Goal: Information Seeking & Learning: Learn about a topic

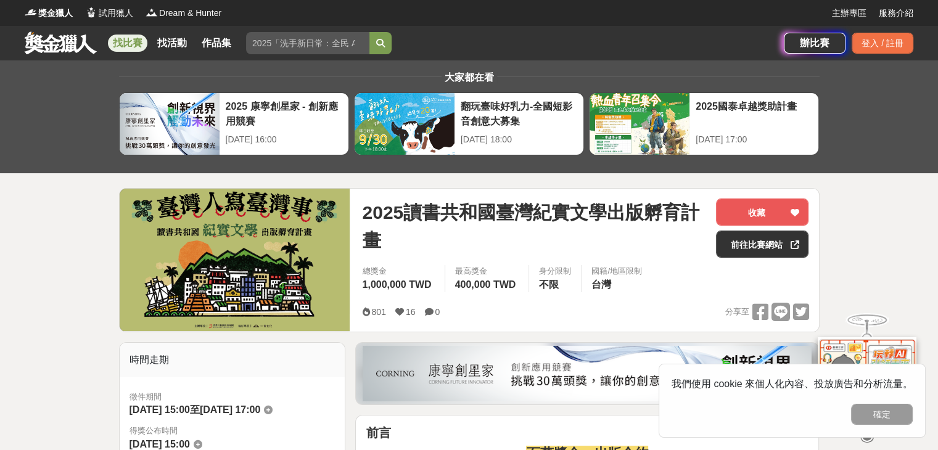
click at [125, 44] on link "找比賽" at bounding box center [127, 43] width 39 height 17
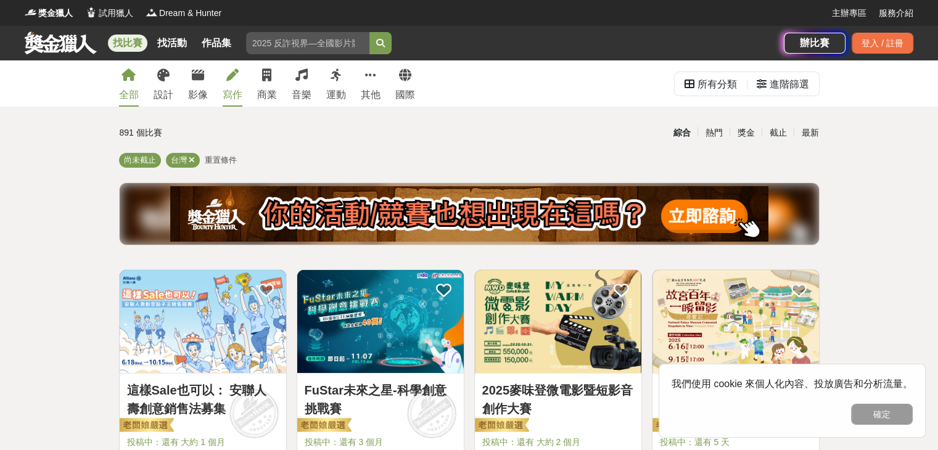
click at [238, 95] on div "寫作" at bounding box center [233, 95] width 20 height 15
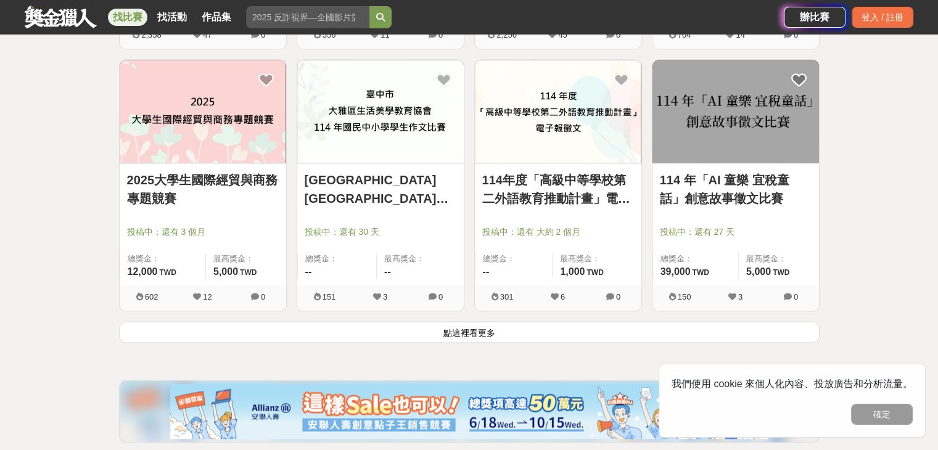
scroll to position [1542, 0]
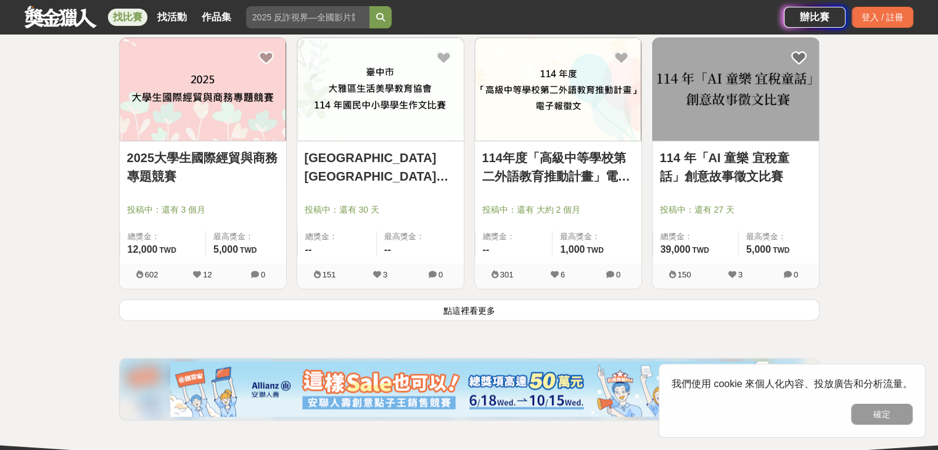
click at [447, 314] on button "點這裡看更多" at bounding box center [469, 310] width 701 height 22
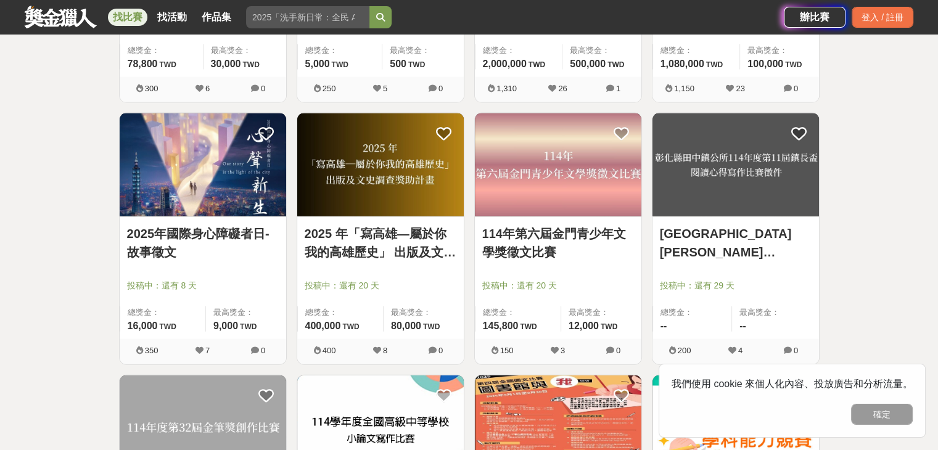
scroll to position [3023, 0]
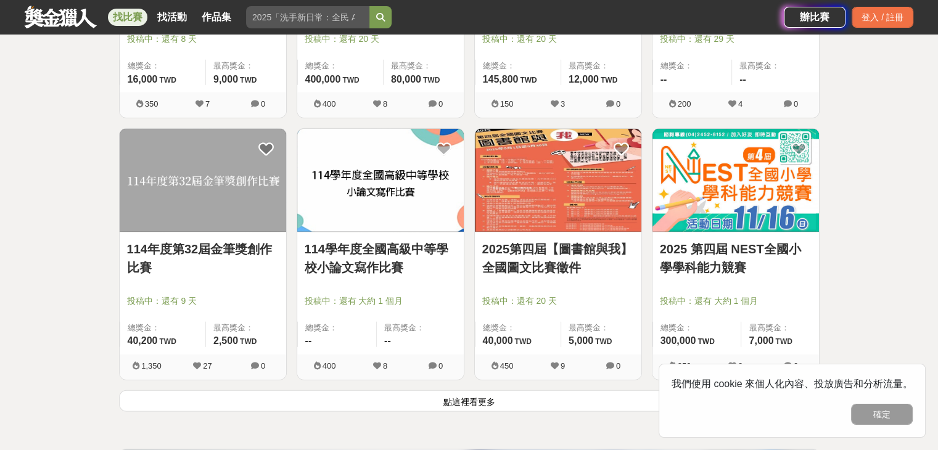
click at [453, 404] on button "點這裡看更多" at bounding box center [469, 402] width 701 height 22
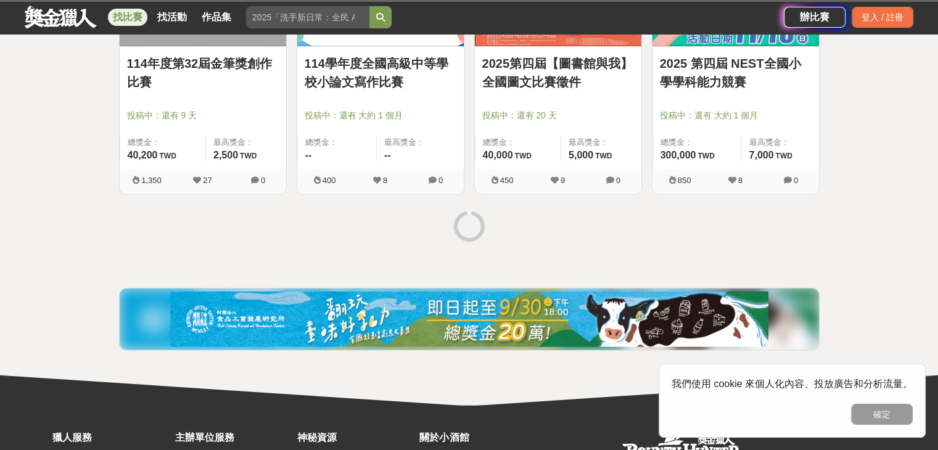
scroll to position [3270, 0]
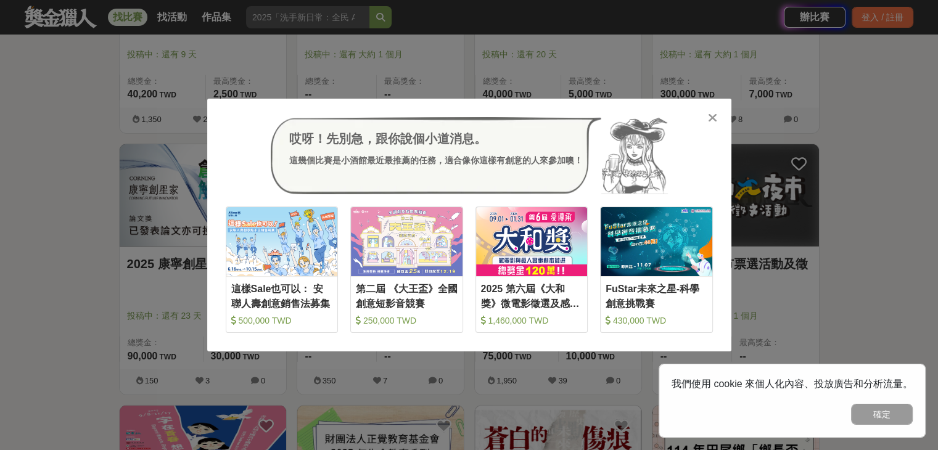
click at [714, 115] on icon at bounding box center [712, 118] width 9 height 12
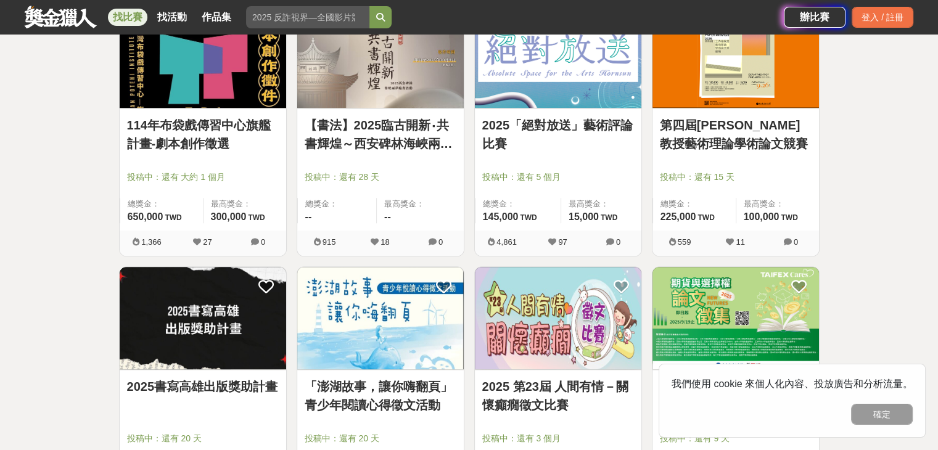
scroll to position [1049, 0]
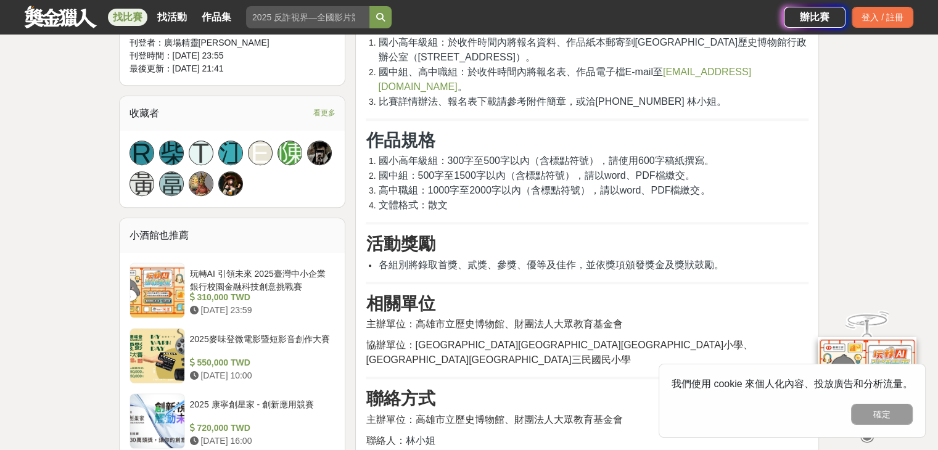
scroll to position [925, 0]
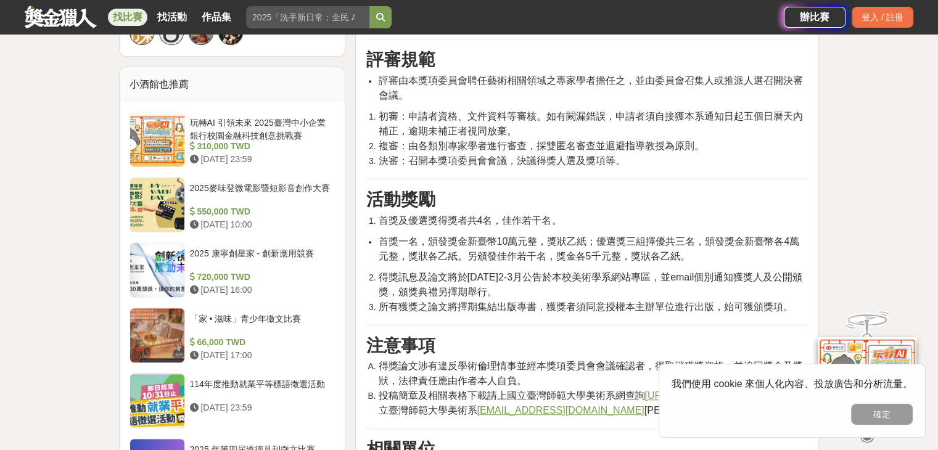
scroll to position [864, 0]
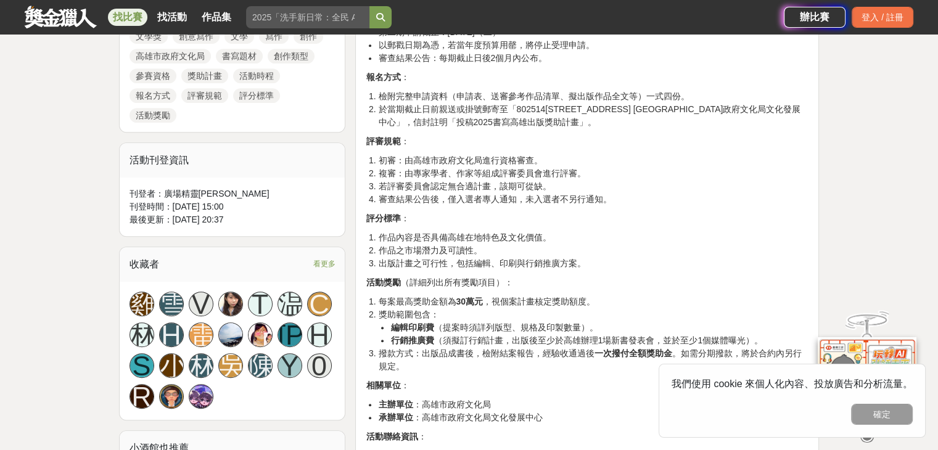
scroll to position [679, 0]
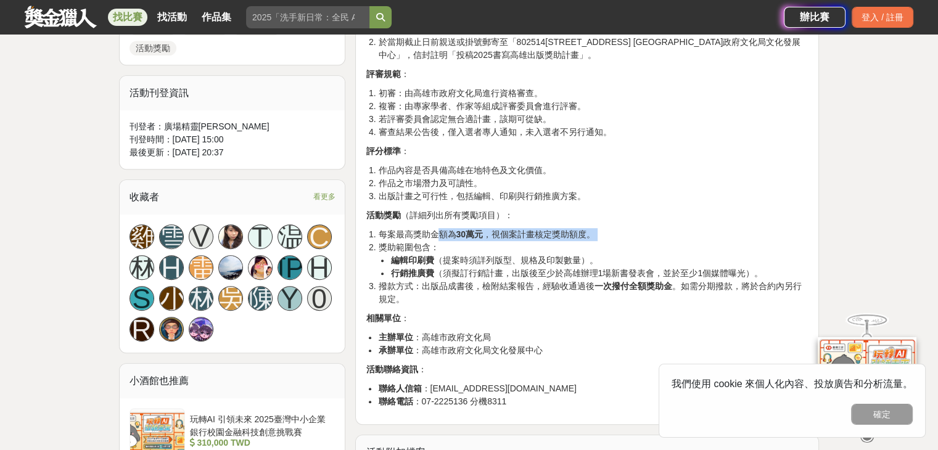
drag, startPoint x: 442, startPoint y: 237, endPoint x: 543, endPoint y: 245, distance: 101.5
click at [543, 245] on ol "每案最高獎助金額為 30萬元 ，視個案計畫核定獎助額度。 獎助範圍包含： 編輯印刷費 （提案時須詳列版型、規格及印製數量）。 行銷推廣費 （須擬訂行銷計畫，出…" at bounding box center [587, 267] width 443 height 78
click at [543, 245] on li "獎助範圍包含： 編輯印刷費 （提案時須詳列版型、規格及印製數量）。 行銷推廣費 （須擬訂行銷計畫，出版後至少於高雄辦理1場新書發表會，並於至少1個媒體曝光）。" at bounding box center [593, 260] width 431 height 39
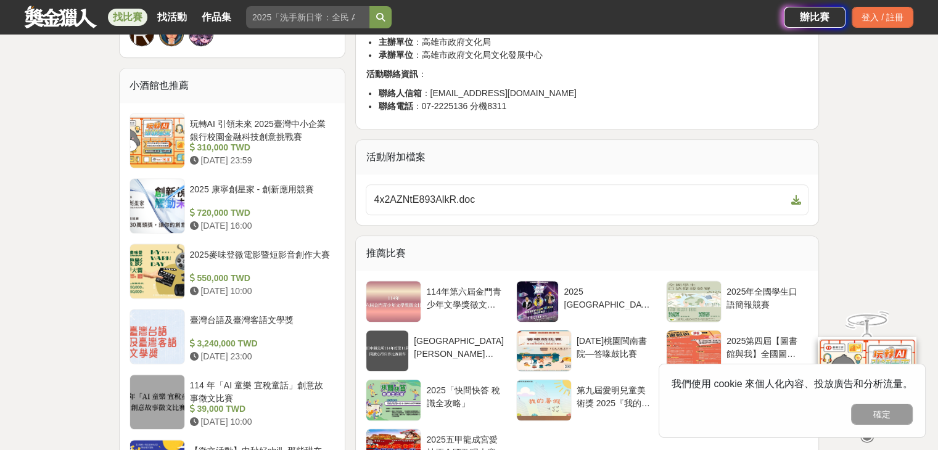
scroll to position [987, 0]
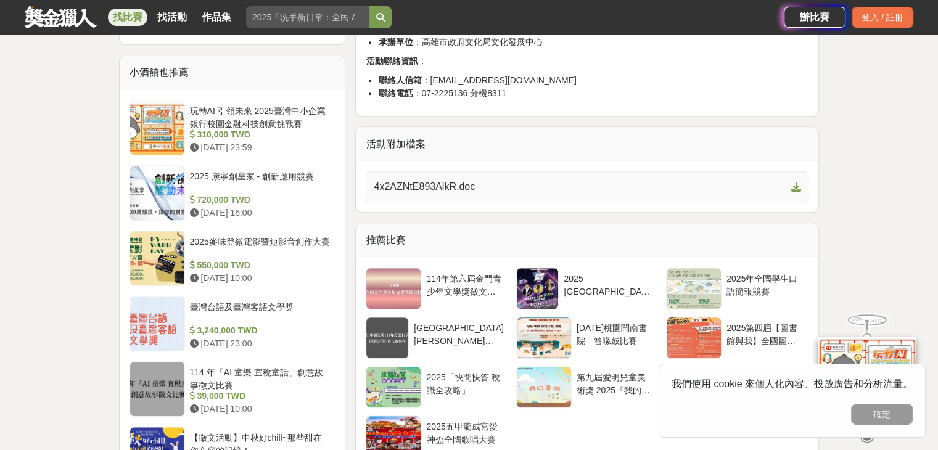
click at [461, 184] on span "4x2AZNtE893AlkR.doc" at bounding box center [580, 187] width 412 height 15
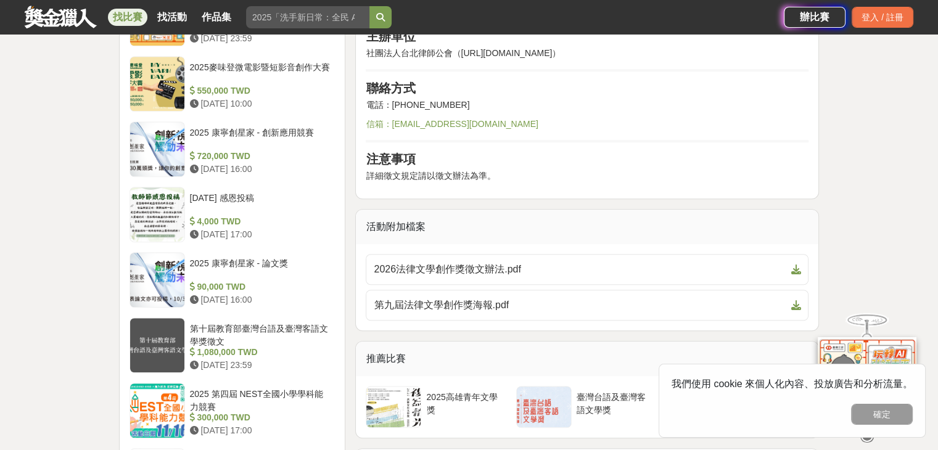
scroll to position [1049, 0]
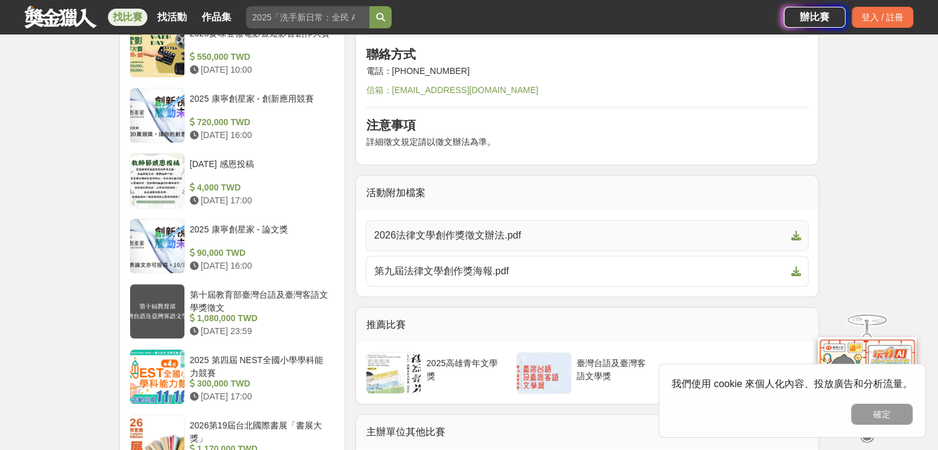
click at [517, 233] on span "2026法律文學創作獎徵文辦法.pdf" at bounding box center [580, 235] width 412 height 15
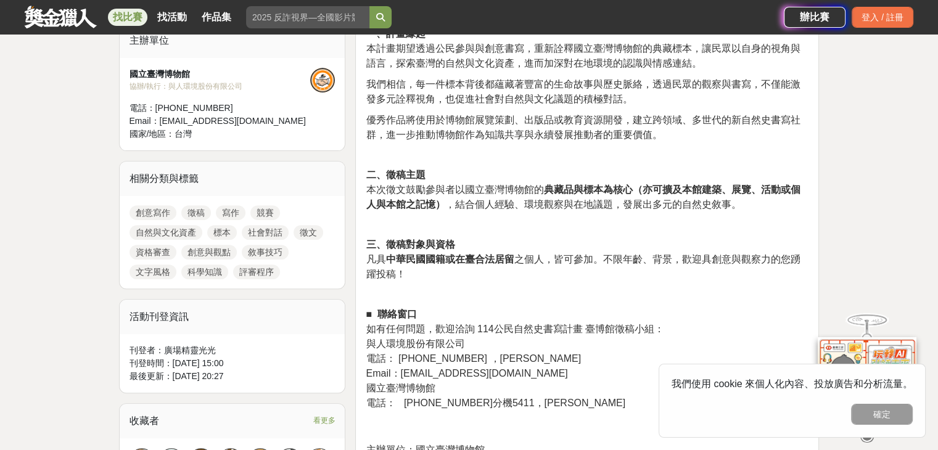
scroll to position [432, 0]
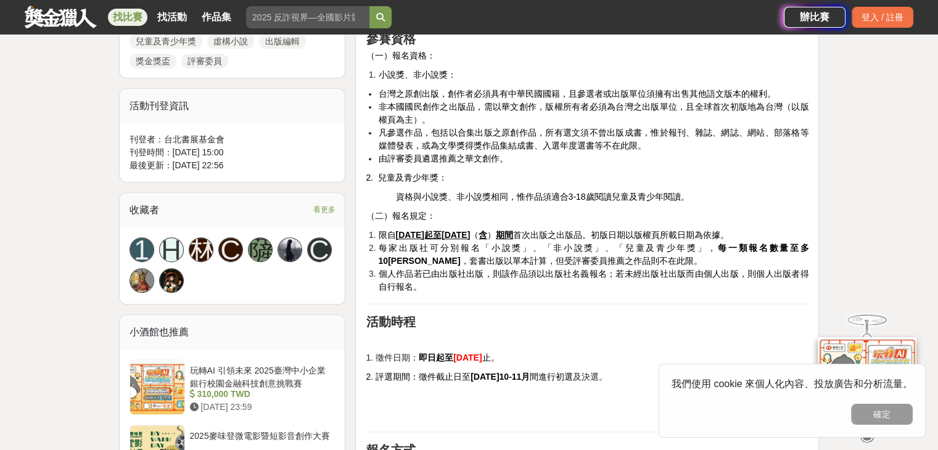
scroll to position [740, 0]
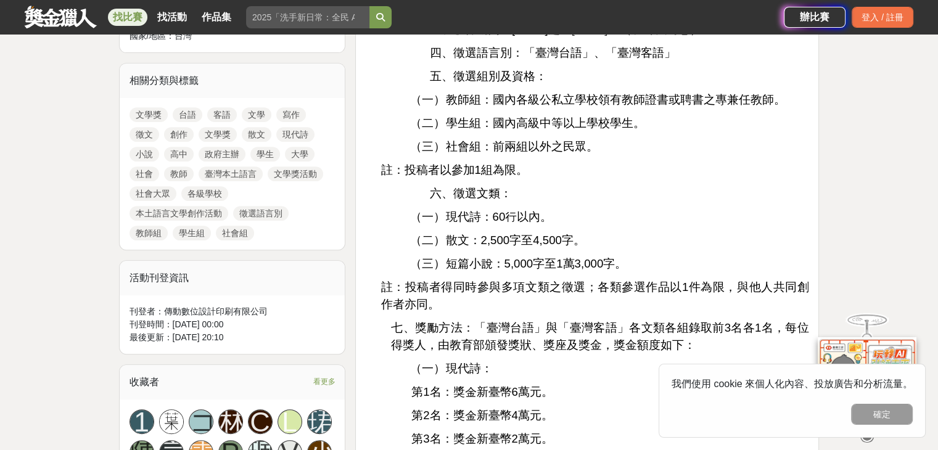
scroll to position [555, 0]
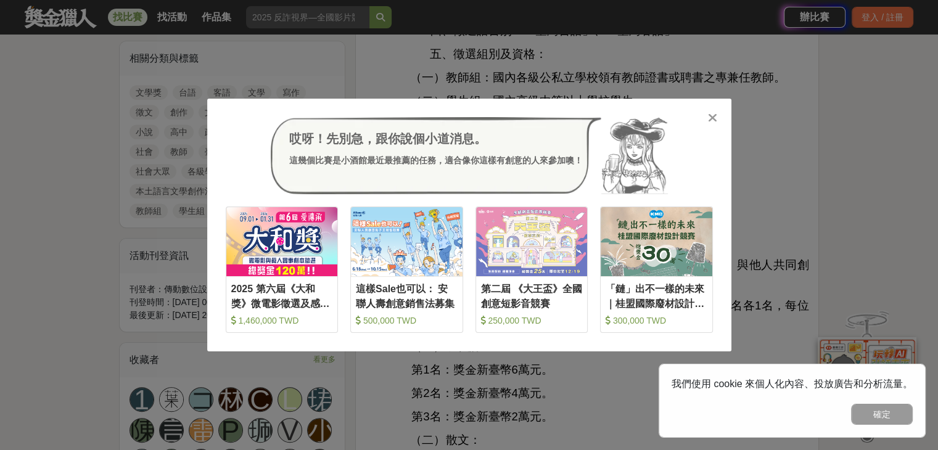
click at [710, 116] on icon at bounding box center [712, 118] width 9 height 12
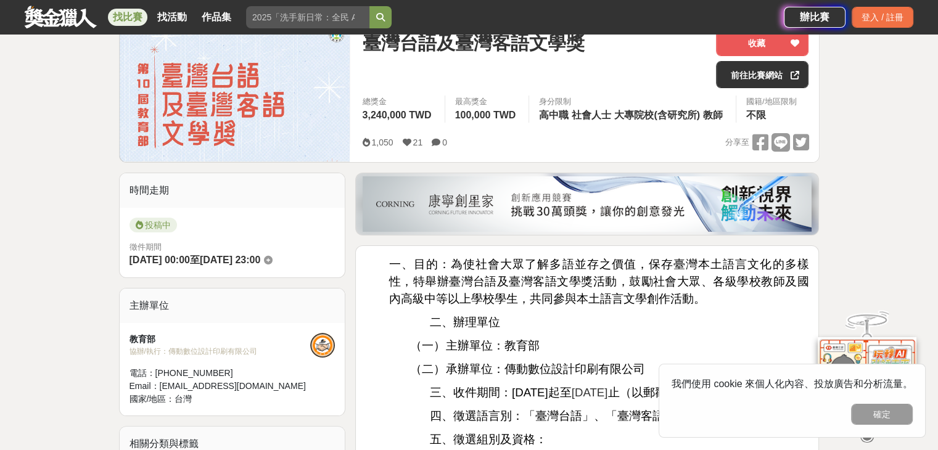
scroll to position [123, 0]
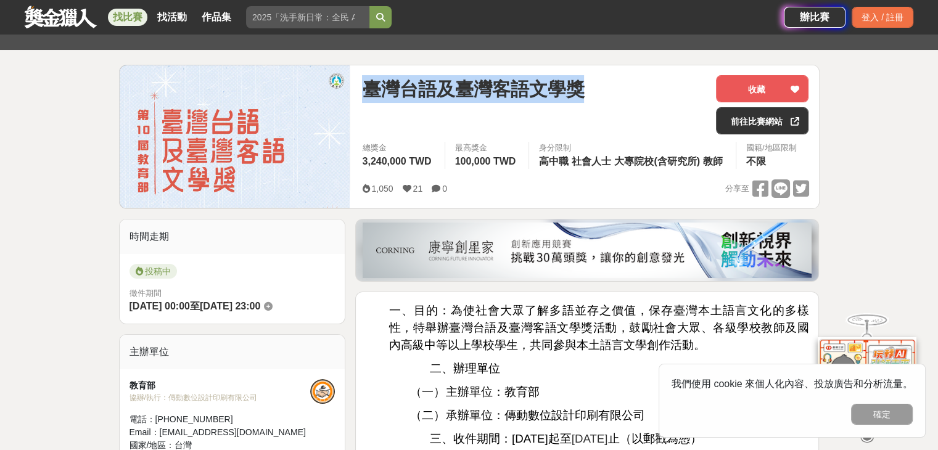
drag, startPoint x: 362, startPoint y: 88, endPoint x: 576, endPoint y: 93, distance: 214.8
click at [591, 95] on div "臺灣台語及臺灣客語文學獎 收藏 前往比賽網站 總獎金 3,240,000 TWD 最高獎金 100,000 TWD 身分限制 高中職 社會人士 大專院校(含研…" at bounding box center [585, 136] width 466 height 143
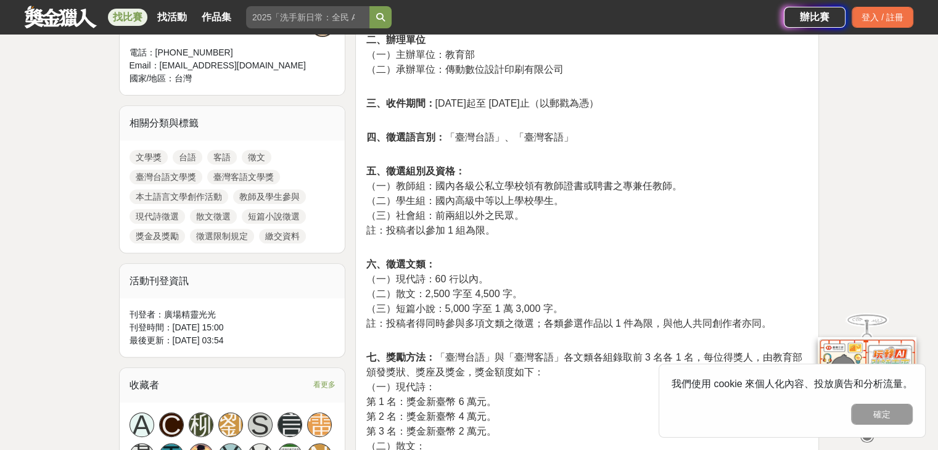
scroll to position [617, 0]
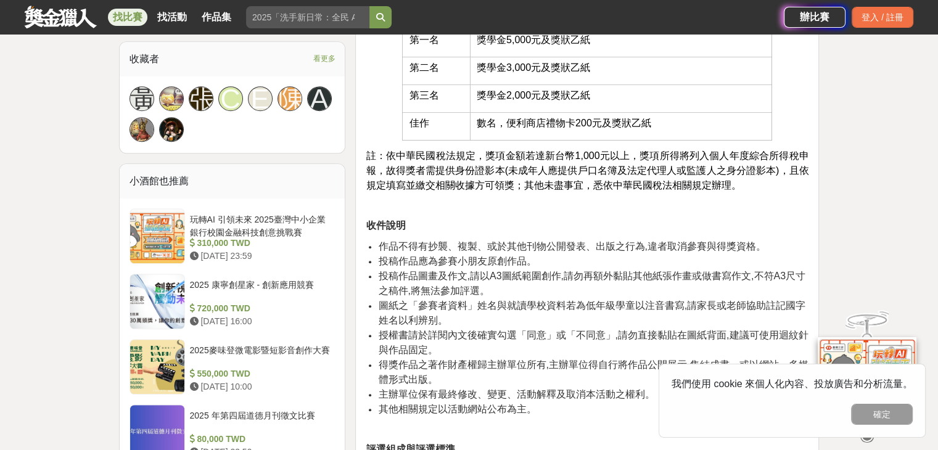
scroll to position [802, 0]
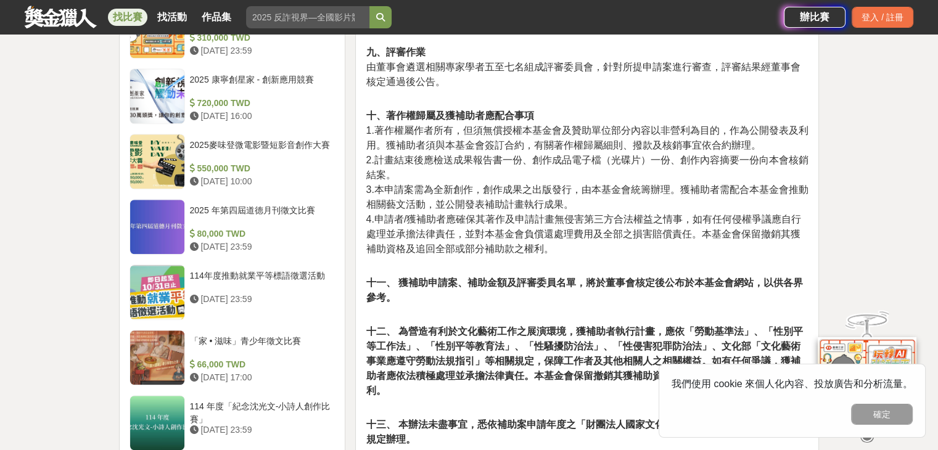
scroll to position [1357, 0]
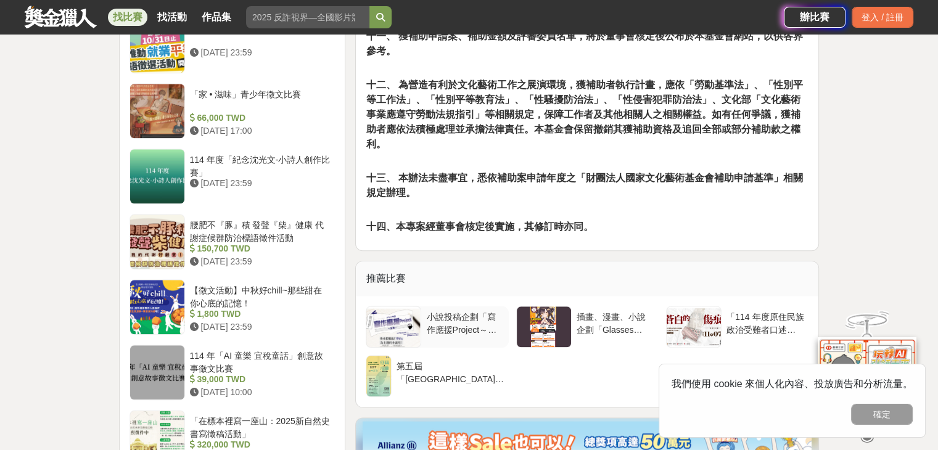
click at [484, 311] on div "小說投稿企劃「寫作應援Project～空白～」" at bounding box center [464, 322] width 77 height 23
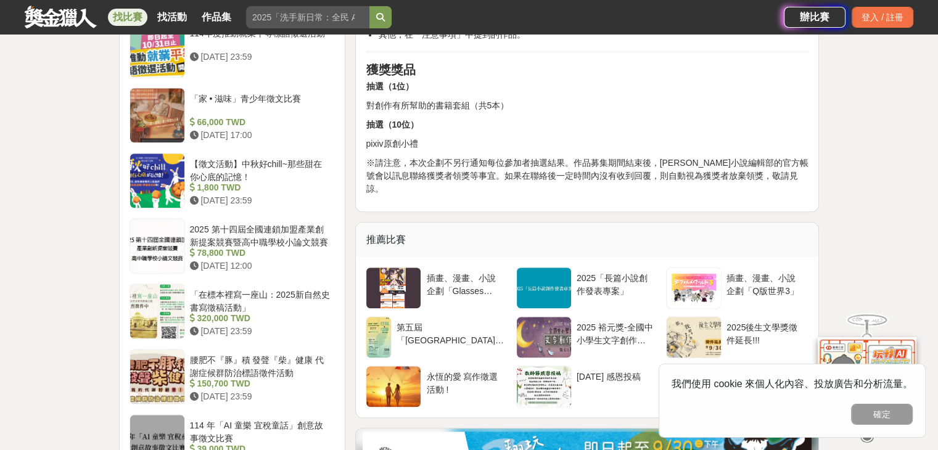
scroll to position [1296, 0]
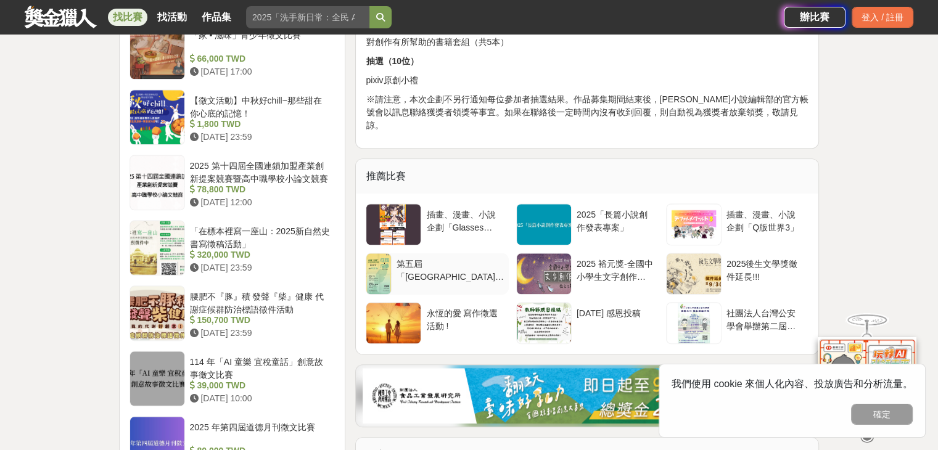
click at [488, 262] on div "第五屆「釣魚城」大學生中文創意寫作比賽" at bounding box center [450, 269] width 107 height 23
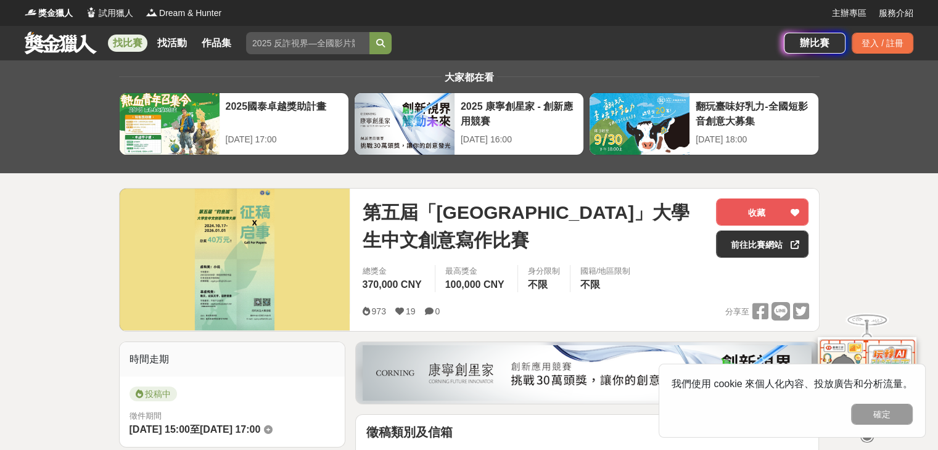
click at [59, 39] on link at bounding box center [60, 42] width 75 height 23
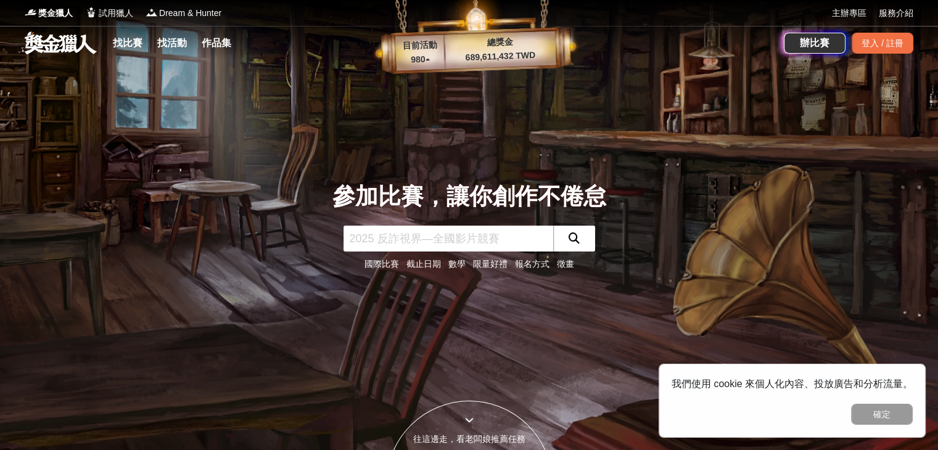
click at [389, 263] on link "國際比賽" at bounding box center [382, 264] width 35 height 10
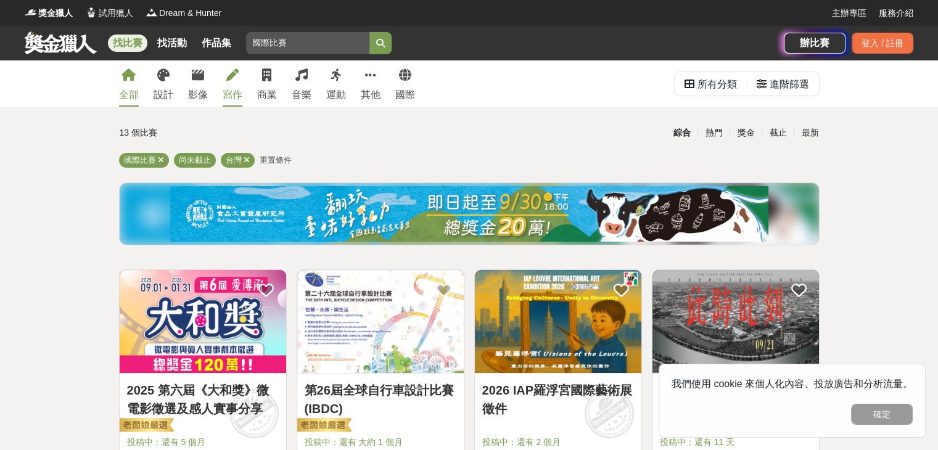
click at [234, 94] on div "寫作" at bounding box center [233, 95] width 20 height 15
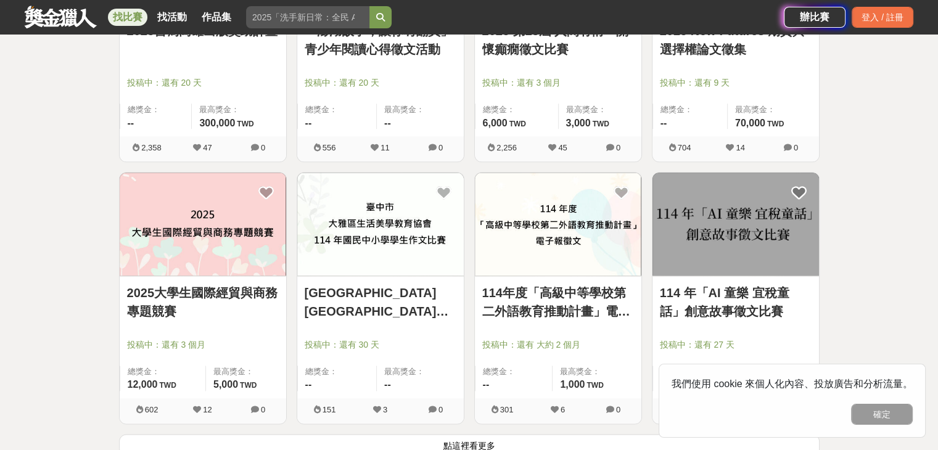
scroll to position [1542, 0]
